Goal: Information Seeking & Learning: Understand process/instructions

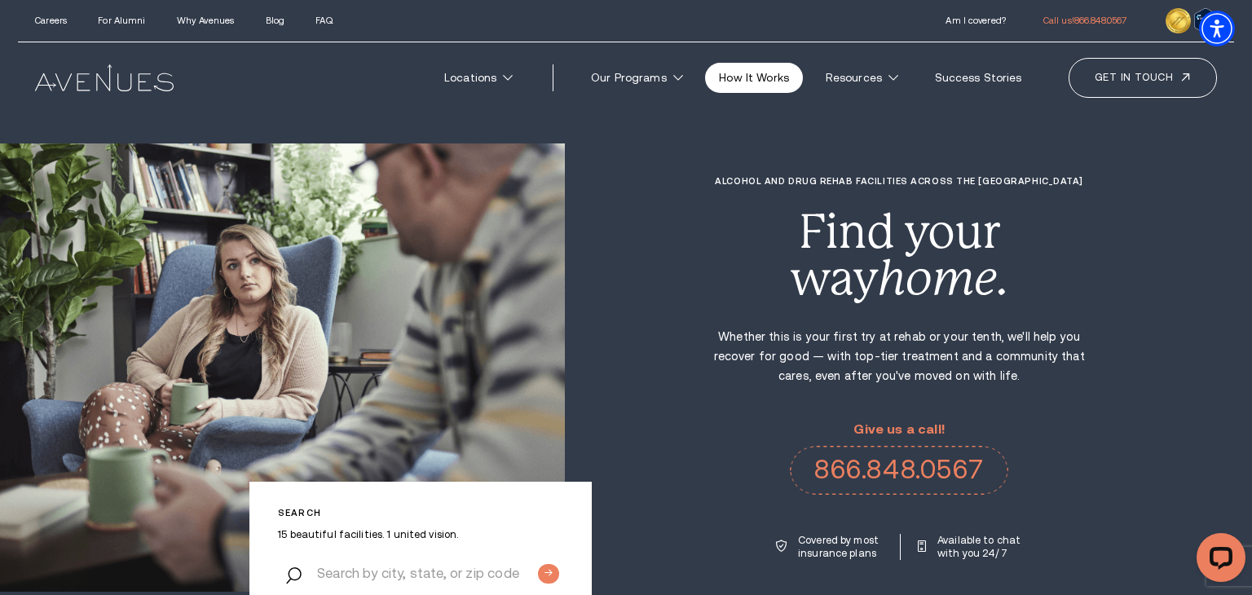
click at [767, 80] on link "How It Works" at bounding box center [754, 78] width 98 height 30
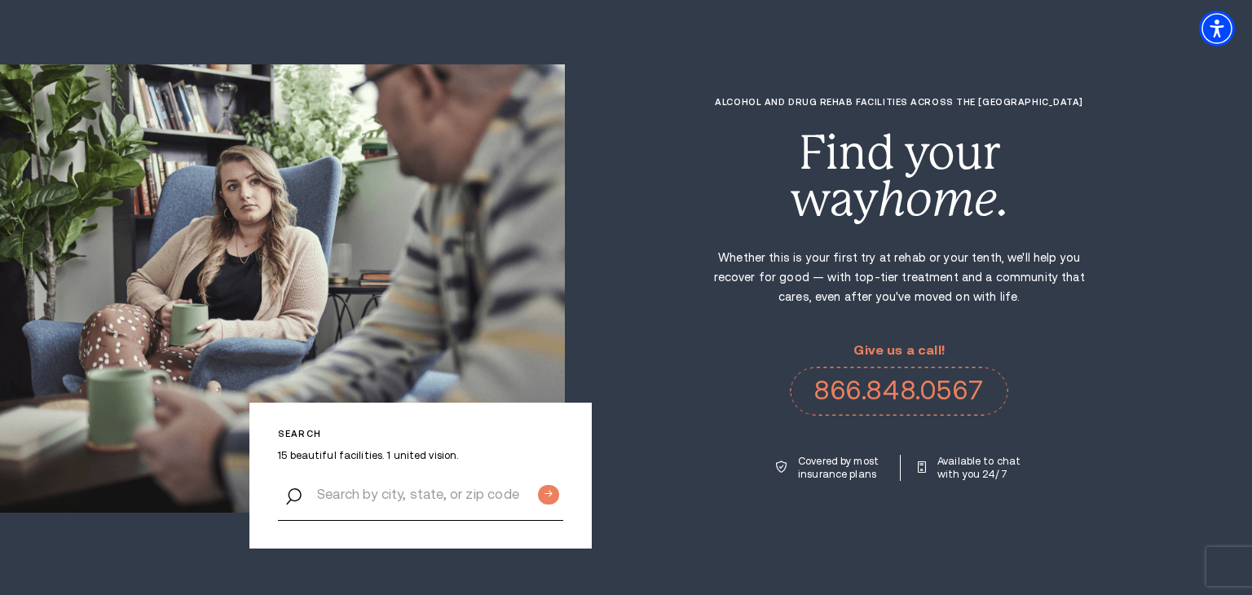
scroll to position [2547, 0]
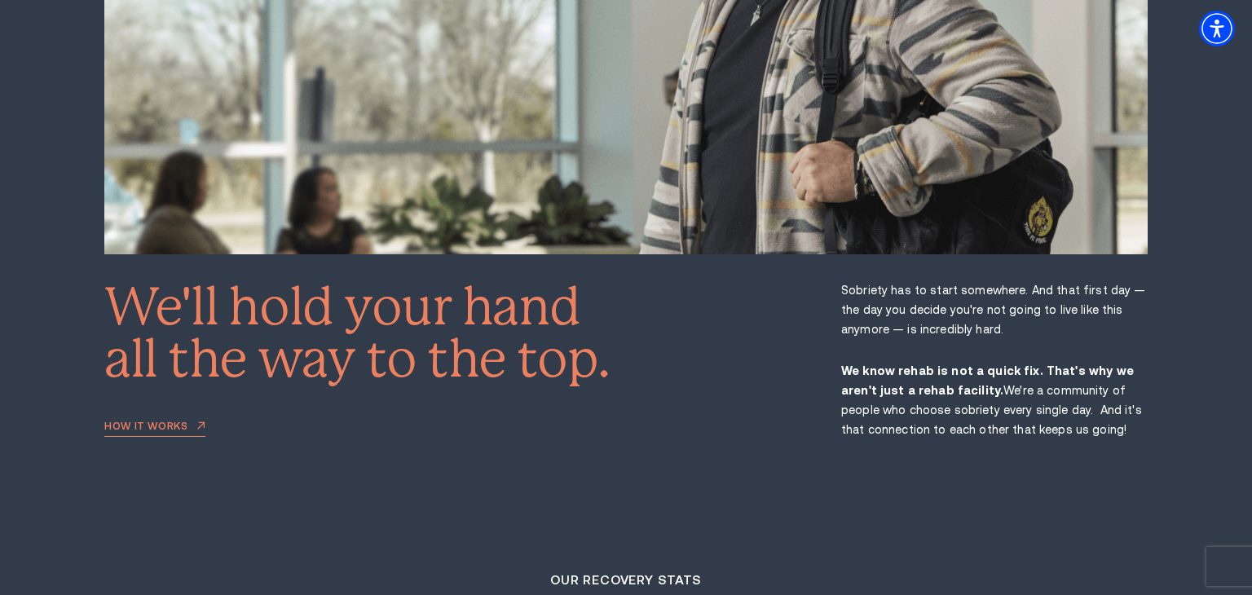
click at [125, 421] on link "How it works" at bounding box center [154, 429] width 101 height 16
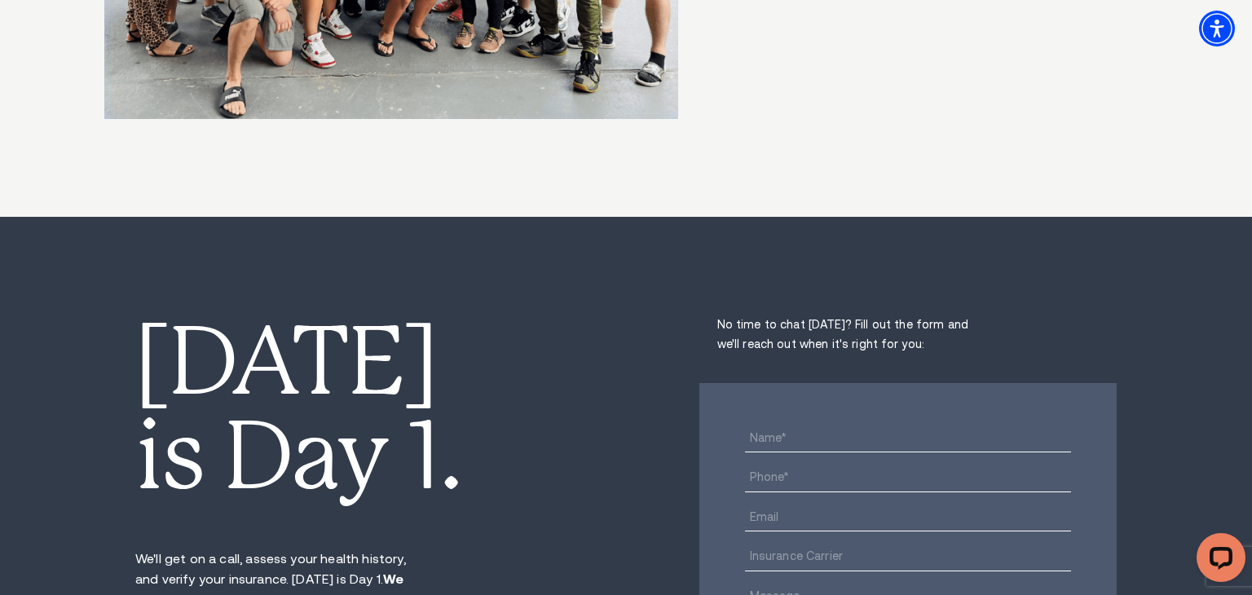
scroll to position [10257, 0]
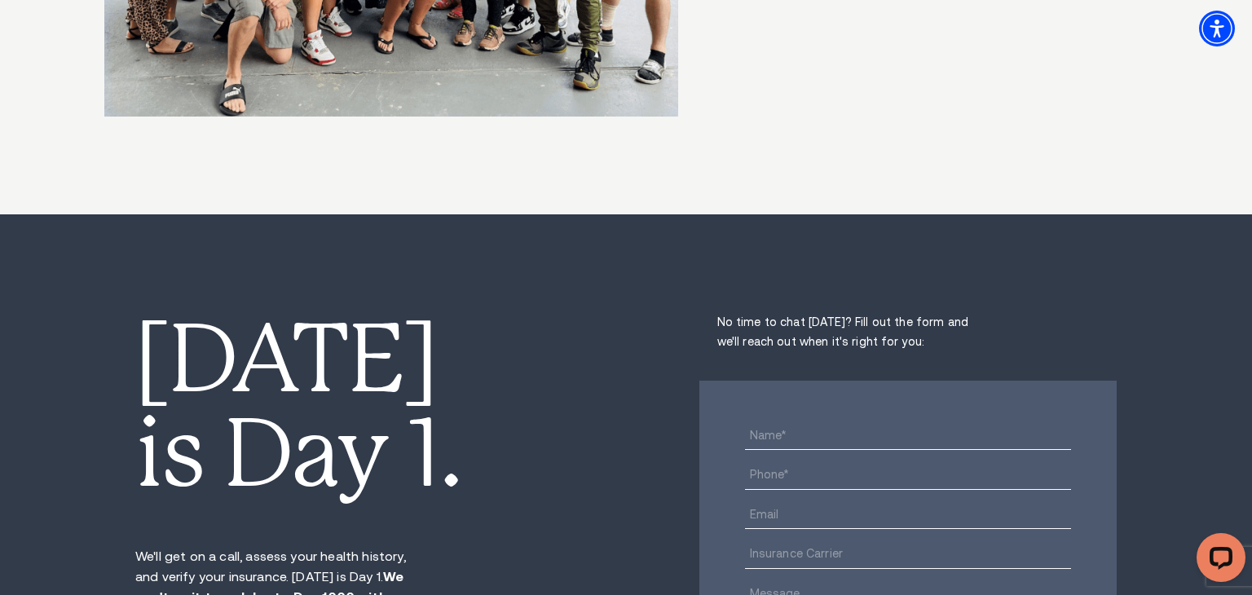
click at [300, 547] on p "We'll get on a call, assess your health history, and verify your insurance. [DA…" at bounding box center [272, 587] width 274 height 81
click at [300, 547] on p "We'll get on a call, assess your health history, and verify your insurance. Tod…" at bounding box center [272, 587] width 274 height 81
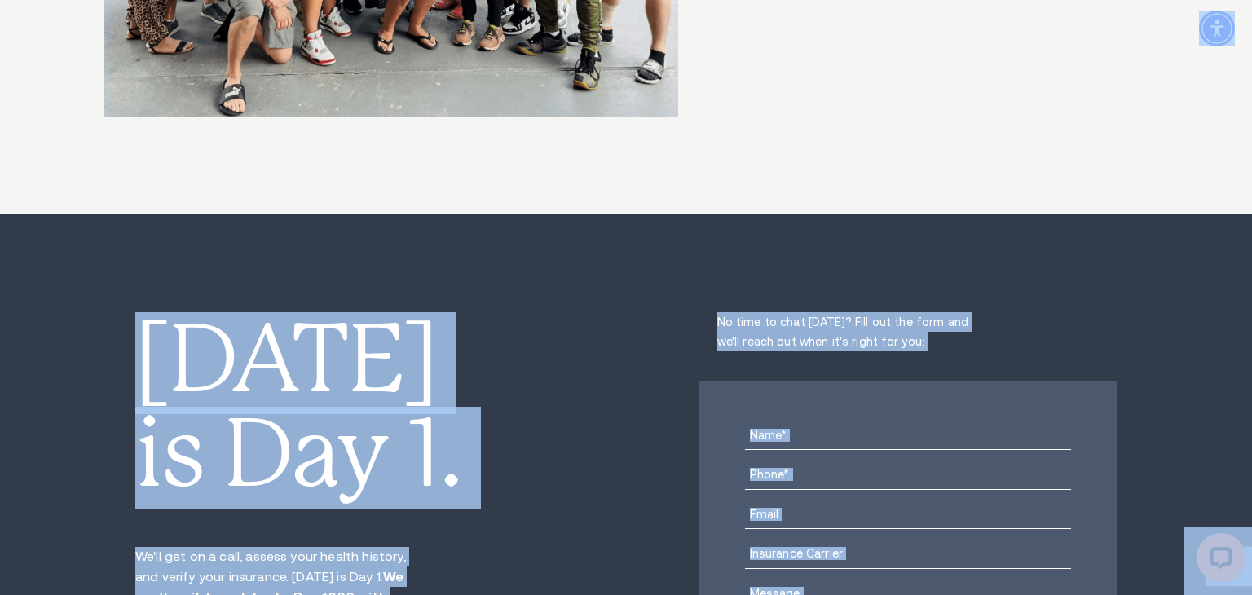
copy body "Skip to main content Enable accessibility for low vision Open the accessibility…"
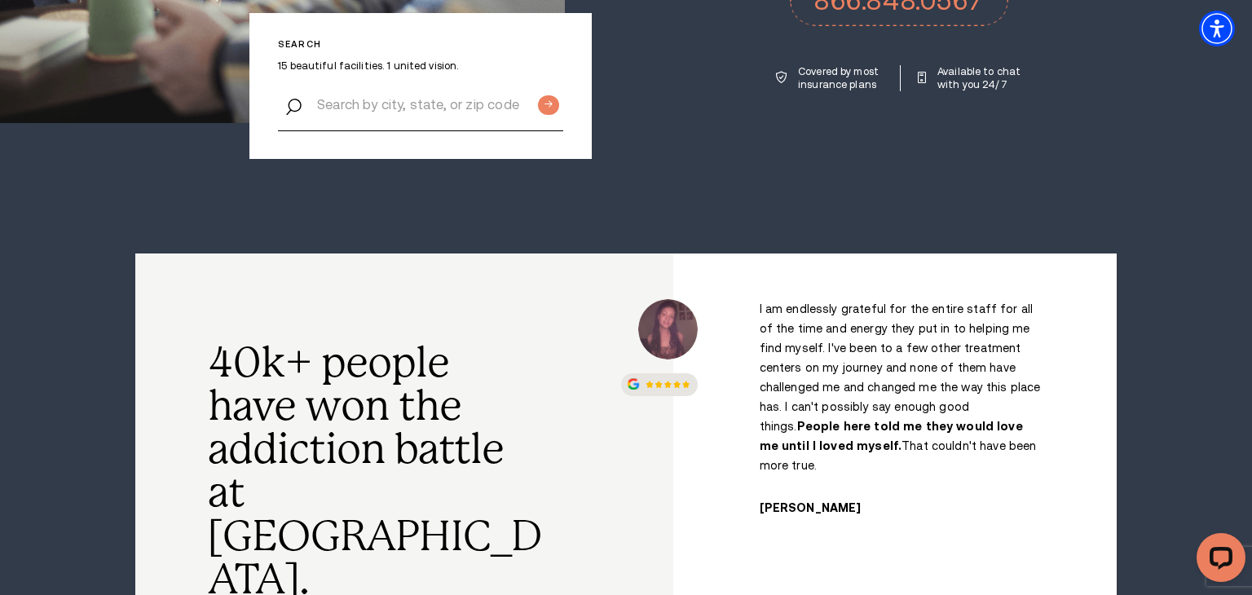
scroll to position [0, 0]
